Goal: Transaction & Acquisition: Purchase product/service

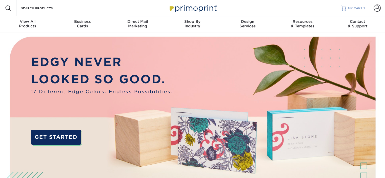
click at [351, 8] on span "MY CART" at bounding box center [355, 8] width 14 height 4
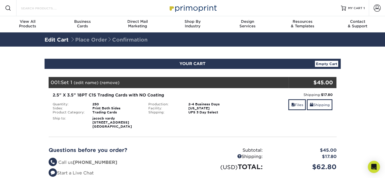
click at [50, 9] on input "Search Products" at bounding box center [44, 8] width 49 height 6
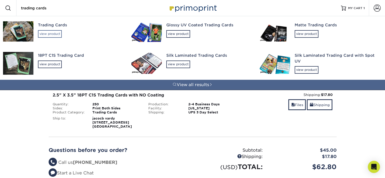
type input "trading cards"
click at [57, 35] on div "view product" at bounding box center [50, 34] width 24 height 8
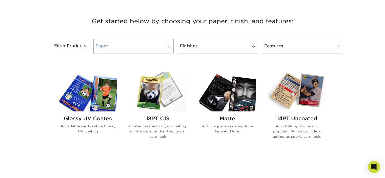
scroll to position [185, 0]
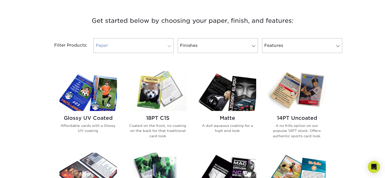
click at [129, 41] on link "Paper" at bounding box center [133, 45] width 80 height 15
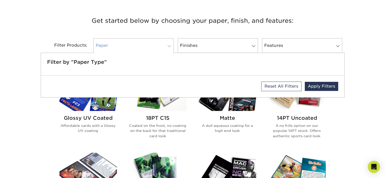
click at [129, 41] on link "Paper" at bounding box center [133, 45] width 80 height 15
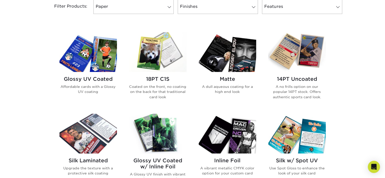
scroll to position [223, 0]
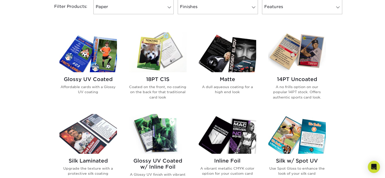
click at [105, 45] on img at bounding box center [87, 52] width 57 height 40
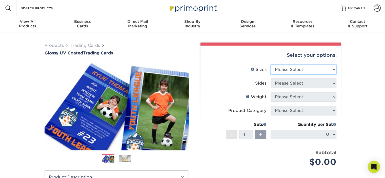
click at [294, 71] on select "Please Select 2.5" x 3.5"" at bounding box center [303, 70] width 66 height 10
select select "2.50x3.50"
click at [270, 65] on select "Please Select 2.5" x 3.5"" at bounding box center [303, 70] width 66 height 10
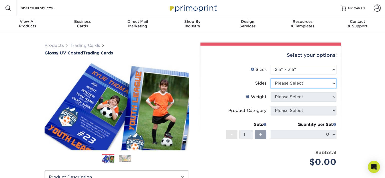
click at [295, 86] on select "Please Select Print Both Sides Print Front Only" at bounding box center [303, 83] width 66 height 10
select select "13abbda7-1d64-4f25-8bb2-c179b224825d"
click at [270, 78] on select "Please Select Print Both Sides Print Front Only" at bounding box center [303, 83] width 66 height 10
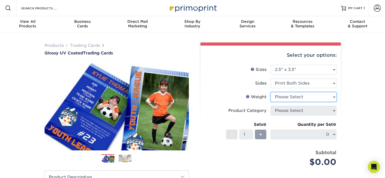
click at [286, 94] on select "Please Select 16PT 14PT 18PT C1S" at bounding box center [303, 97] width 66 height 10
click at [234, 76] on li "Sizes Help Sizes Please Select 2.5" x 3.5"" at bounding box center [271, 72] width 132 height 14
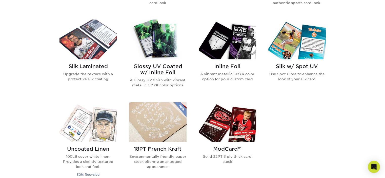
scroll to position [318, 0]
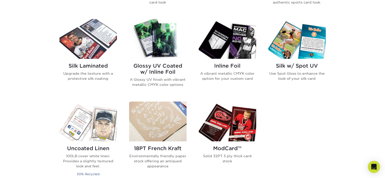
click at [206, 84] on div "Inline Foil A vibrant metallic CMYK color option for your custom card" at bounding box center [227, 74] width 57 height 31
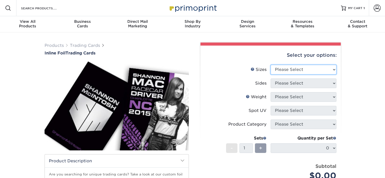
click at [296, 69] on select "Please Select 2.5" x 3.5"" at bounding box center [303, 70] width 66 height 10
select select "2.50x3.50"
click at [270, 65] on select "Please Select 2.5" x 3.5"" at bounding box center [303, 70] width 66 height 10
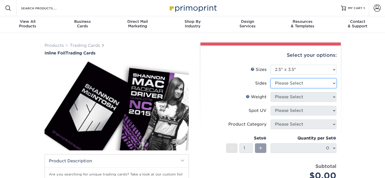
click at [292, 84] on select "Please Select Print Both Sides - Foil Back Only Print Both Sides - Foil Both Si…" at bounding box center [303, 83] width 66 height 10
select select "34527644-b4fd-4ffb-9092-1318eefcd9d9"
click at [270, 78] on select "Please Select Print Both Sides - Foil Back Only Print Both Sides - Foil Both Si…" at bounding box center [303, 83] width 66 height 10
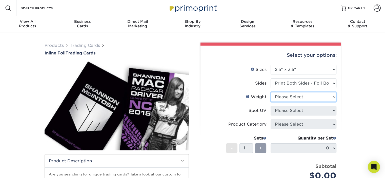
click at [286, 99] on select "Please Select 16PT" at bounding box center [303, 97] width 66 height 10
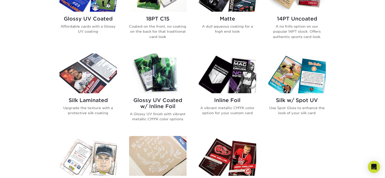
scroll to position [335, 0]
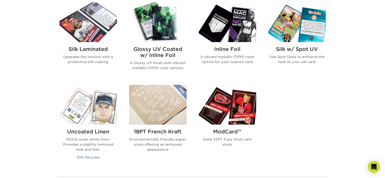
click at [227, 106] on img at bounding box center [227, 105] width 57 height 40
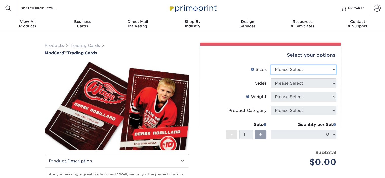
click at [297, 71] on select "Please Select 2.5" x 3.5"" at bounding box center [303, 70] width 66 height 10
select select "2.50x3.50"
click at [270, 65] on select "Please Select 2.5" x 3.5"" at bounding box center [303, 70] width 66 height 10
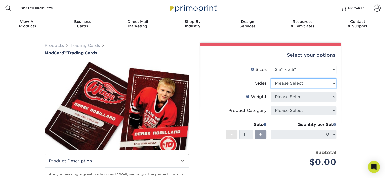
click at [297, 82] on select "Please Select Print Both Sides Print Front Only" at bounding box center [303, 83] width 66 height 10
select select "13abbda7-1d64-4f25-8bb2-c179b224825d"
click at [270, 78] on select "Please Select Print Both Sides Print Front Only" at bounding box center [303, 83] width 66 height 10
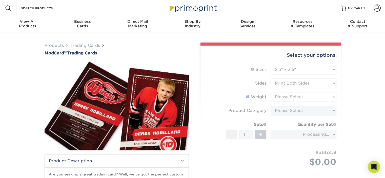
click at [301, 97] on form "Sizes Help Sizes Please Select 2.5" x 3.5" Sides Please Select Coating" at bounding box center [270, 122] width 132 height 114
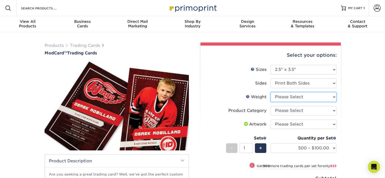
click at [301, 97] on select "Please Select 32PTUCBLK" at bounding box center [303, 97] width 66 height 10
select select "32PTUCBLK"
click at [270, 92] on select "Please Select 32PTUCBLK" at bounding box center [303, 97] width 66 height 10
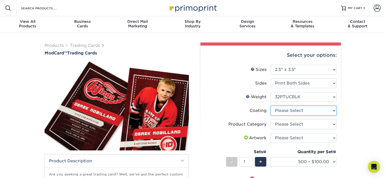
click at [301, 111] on select at bounding box center [303, 111] width 66 height 10
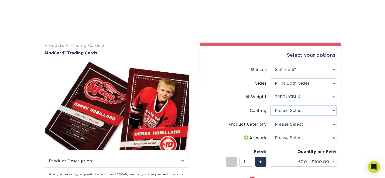
scroll to position [50, 0]
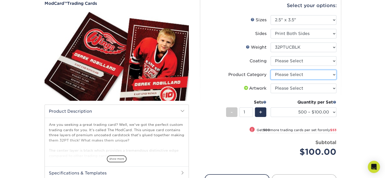
click at [308, 74] on select "Please Select Trading Cards" at bounding box center [303, 75] width 66 height 10
select select "c2f9bce9-36c2-409d-b101-c29d9d031e18"
click at [270, 70] on select "Please Select Trading Cards" at bounding box center [303, 75] width 66 height 10
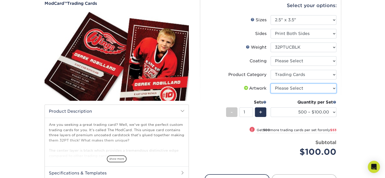
click at [301, 92] on select "Please Select I will upload files I need a design - $100" at bounding box center [303, 88] width 66 height 10
select select "upload"
click at [270, 83] on select "Please Select I will upload files I need a design - $100" at bounding box center [303, 88] width 66 height 10
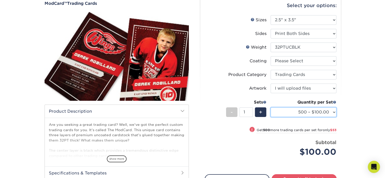
click at [312, 112] on select "500 – $100.00 1000 – $153.00" at bounding box center [303, 112] width 66 height 10
click at [354, 80] on div "Products Trading Cards ModCard™ Trading Cards show more Templates /" at bounding box center [192, 108] width 385 height 250
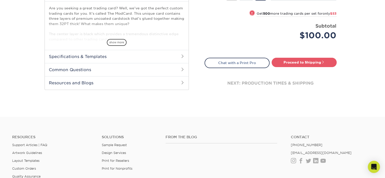
scroll to position [167, 0]
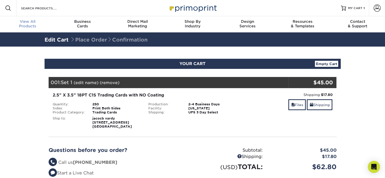
scroll to position [0, 0]
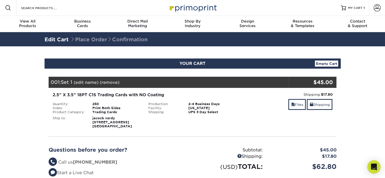
click at [371, 165] on icon "Open Intercom Messenger" at bounding box center [373, 166] width 6 height 7
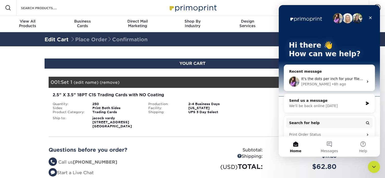
scroll to position [0, 0]
click at [320, 75] on div "It's the dots per inch for your files. If you are unable to review this, our Fi…" at bounding box center [329, 81] width 91 height 19
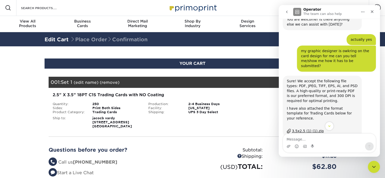
scroll to position [351, 0]
click at [257, 108] on div "Files Shipping" at bounding box center [288, 105] width 88 height 12
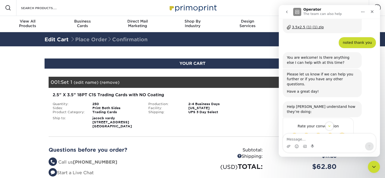
scroll to position [525, 0]
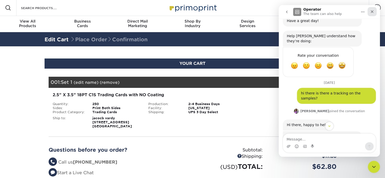
click at [372, 11] on icon "Close" at bounding box center [371, 11] width 3 height 3
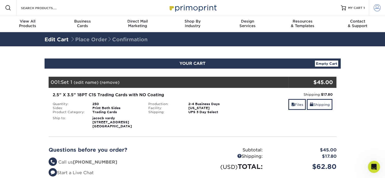
scroll to position [800, 0]
